Goal: Download file/media

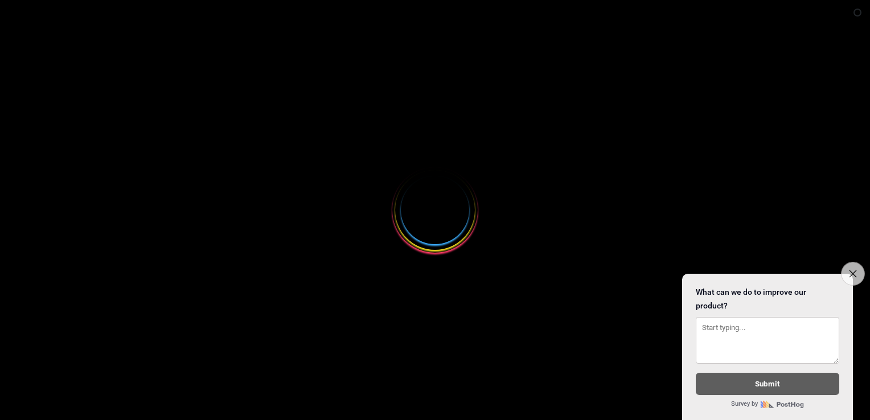
click at [853, 270] on icon "Close survey" at bounding box center [852, 273] width 7 height 7
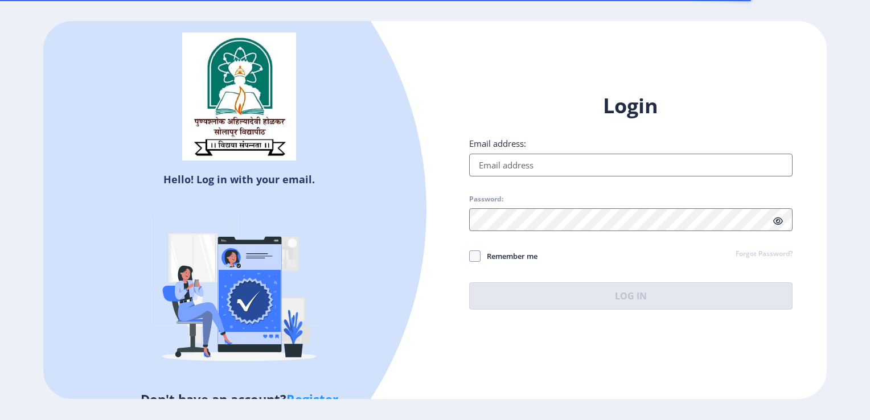
click at [523, 155] on input "Email address:" at bounding box center [630, 165] width 323 height 23
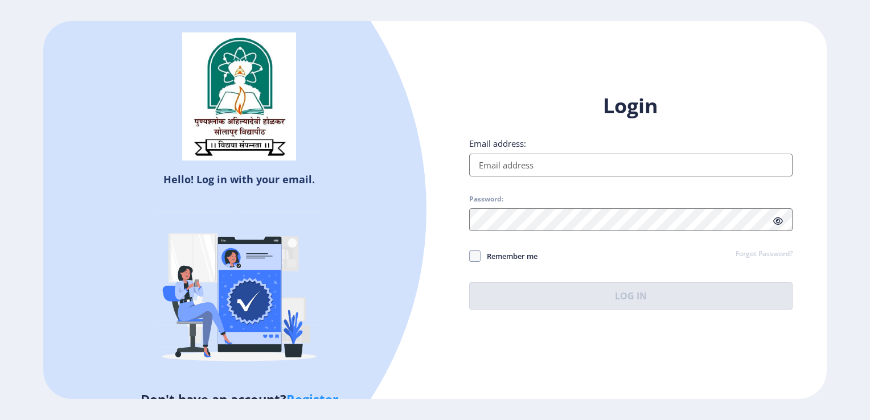
type input "[EMAIL_ADDRESS][DOMAIN_NAME]"
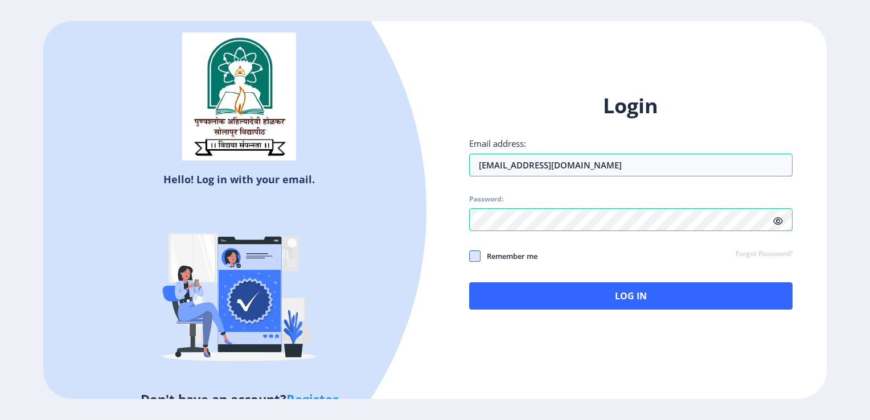
click at [470, 252] on span at bounding box center [474, 255] width 11 height 11
click at [470, 256] on input "Remember me" at bounding box center [469, 256] width 1 height 1
checkbox input "true"
click at [510, 279] on div "Login Email address: [EMAIL_ADDRESS][DOMAIN_NAME] Password: Remember me Forgot …" at bounding box center [630, 200] width 323 height 217
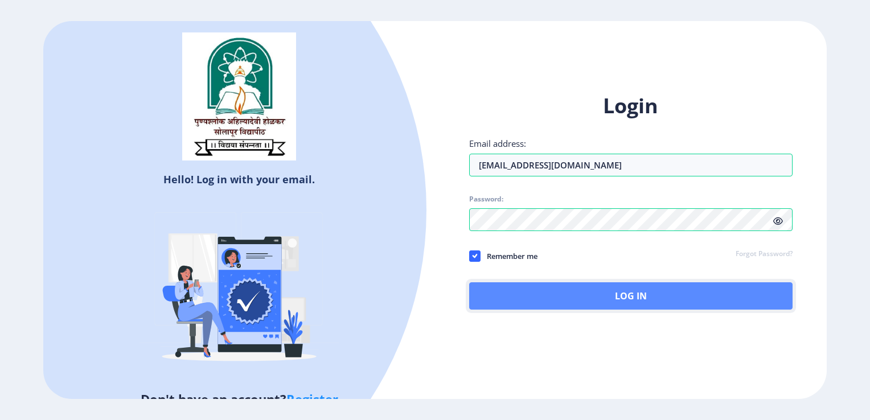
click at [519, 285] on button "Log In" at bounding box center [630, 295] width 323 height 27
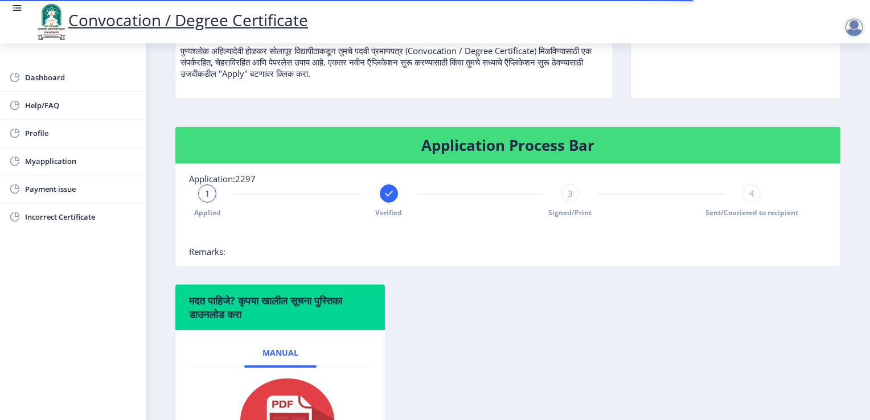
scroll to position [171, 0]
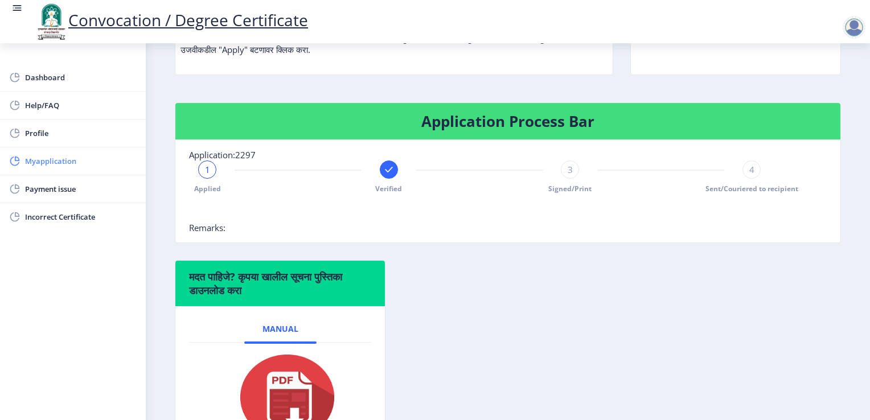
click at [46, 164] on span "Myapplication" at bounding box center [81, 161] width 112 height 14
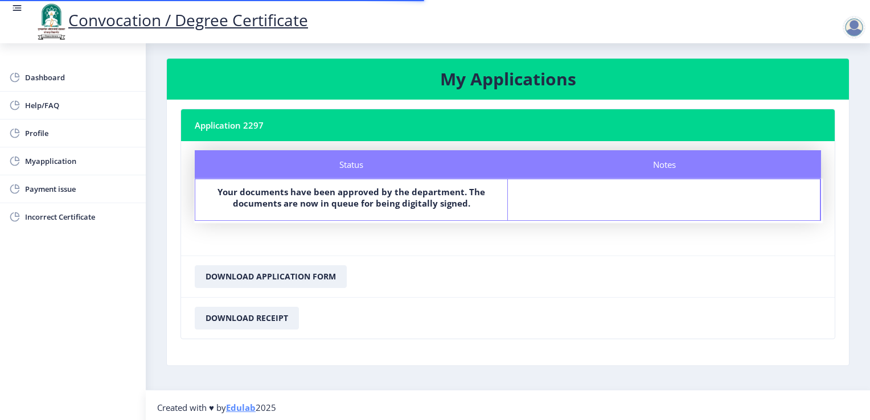
scroll to position [9, 0]
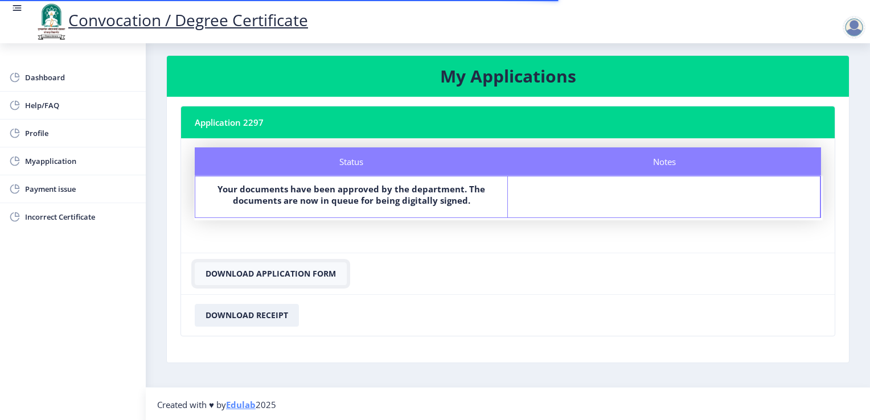
click at [263, 270] on button "Download Application Form" at bounding box center [271, 273] width 152 height 23
